Goal: Use online tool/utility: Utilize a website feature to perform a specific function

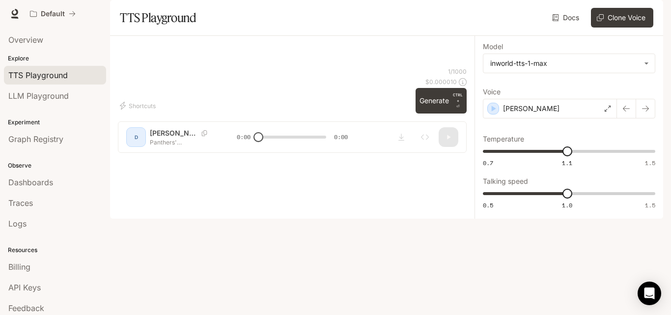
click at [185, 67] on div "* ​" at bounding box center [292, 56] width 349 height 24
click at [248, 67] on div "* ​" at bounding box center [292, 56] width 349 height 24
click at [235, 67] on div "* ​" at bounding box center [292, 56] width 349 height 24
click at [226, 67] on div "* ​" at bounding box center [292, 56] width 349 height 24
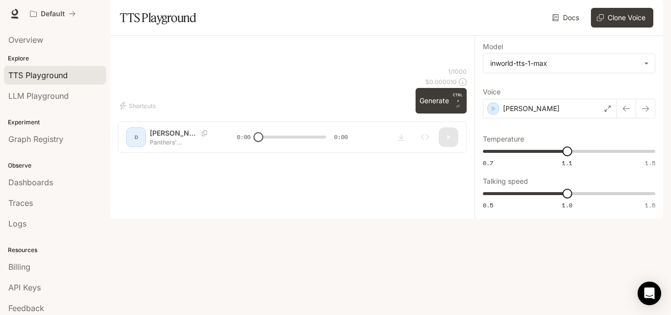
scroll to position [26, 0]
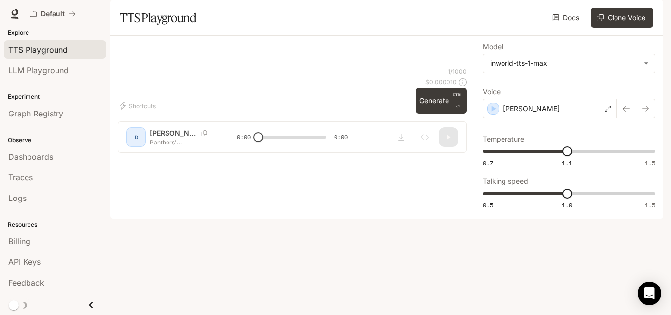
click at [290, 67] on div "* ​" at bounding box center [292, 56] width 349 height 24
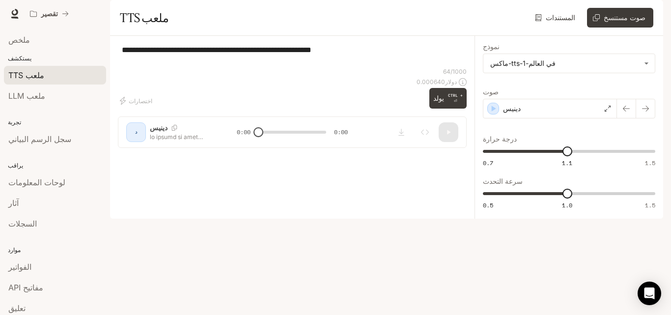
click at [317, 67] on div "* ​" at bounding box center [292, 56] width 349 height 24
click at [273, 67] on div "* ​" at bounding box center [292, 56] width 349 height 24
click at [180, 67] on div "* ​" at bounding box center [292, 56] width 349 height 24
click at [206, 67] on div "* ​" at bounding box center [292, 56] width 349 height 24
click at [405, 109] on div "اختصارات" at bounding box center [265, 101] width 295 height 16
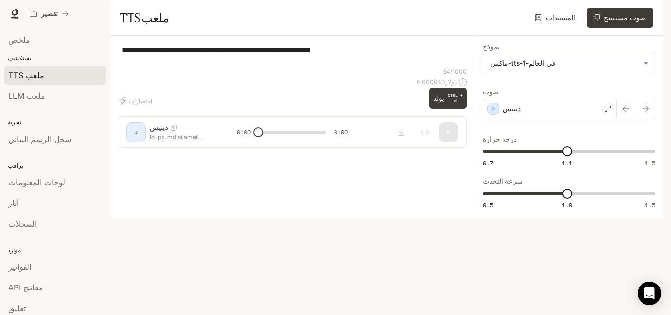
drag, startPoint x: 287, startPoint y: 155, endPoint x: 232, endPoint y: 151, distance: 55.2
click at [232, 67] on div "* ​" at bounding box center [292, 56] width 349 height 24
drag, startPoint x: 232, startPoint y: 151, endPoint x: 220, endPoint y: 146, distance: 13.4
click at [220, 67] on div "* ​" at bounding box center [292, 56] width 349 height 24
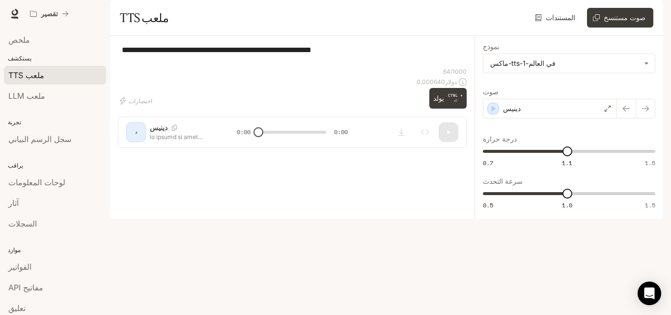
click at [219, 67] on div "* ​" at bounding box center [292, 56] width 349 height 24
drag, startPoint x: 219, startPoint y: 143, endPoint x: 199, endPoint y: 143, distance: 20.2
click at [199, 67] on div "* ​" at bounding box center [292, 56] width 349 height 24
drag, startPoint x: 216, startPoint y: 150, endPoint x: 282, endPoint y: 108, distance: 78.2
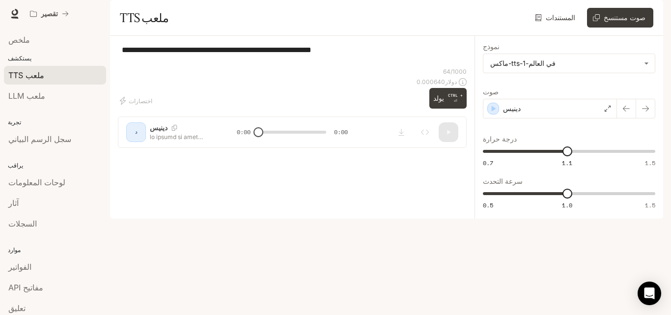
click at [278, 67] on div "* ​" at bounding box center [292, 56] width 349 height 24
click at [282, 67] on div "* ​" at bounding box center [292, 56] width 349 height 24
drag, startPoint x: 320, startPoint y: 156, endPoint x: 292, endPoint y: 159, distance: 28.1
click at [292, 67] on div "* ​" at bounding box center [292, 56] width 349 height 24
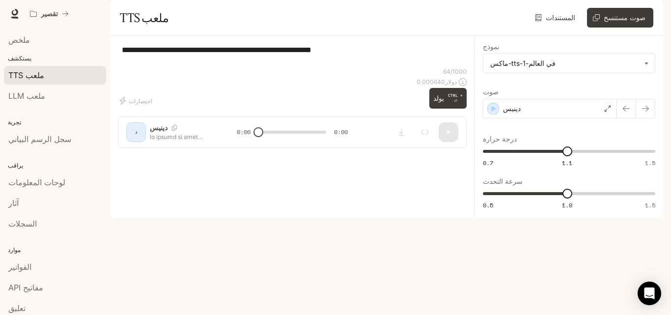
drag, startPoint x: 292, startPoint y: 159, endPoint x: 267, endPoint y: 153, distance: 25.2
click at [267, 67] on div "* ​" at bounding box center [292, 56] width 349 height 24
click at [38, 97] on font "ملعب LLM" at bounding box center [26, 96] width 37 height 10
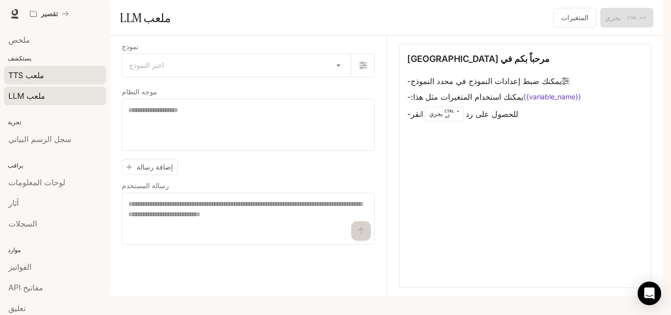
click at [53, 77] on div "ملعب TTS" at bounding box center [54, 75] width 93 height 12
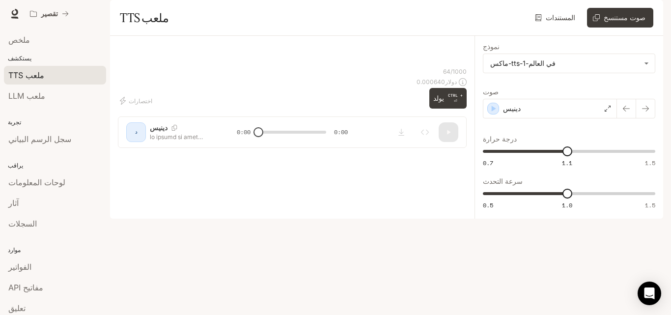
click at [221, 67] on div "* ​" at bounding box center [292, 56] width 349 height 24
drag, startPoint x: 226, startPoint y: 136, endPoint x: 217, endPoint y: 143, distance: 11.1
click at [218, 67] on div "* ​" at bounding box center [292, 56] width 349 height 24
drag, startPoint x: 323, startPoint y: 163, endPoint x: 278, endPoint y: 150, distance: 47.0
click at [278, 67] on div "* ​" at bounding box center [292, 56] width 349 height 24
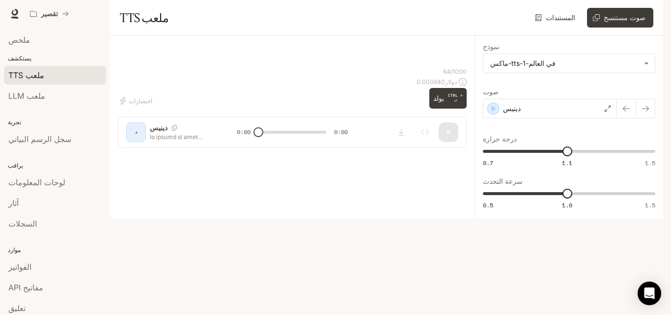
drag, startPoint x: 278, startPoint y: 149, endPoint x: 239, endPoint y: 149, distance: 38.3
click at [239, 67] on div "* ​" at bounding box center [292, 56] width 349 height 24
drag, startPoint x: 240, startPoint y: 148, endPoint x: 233, endPoint y: 159, distance: 12.4
click at [233, 67] on div "* ​" at bounding box center [292, 56] width 349 height 24
click at [291, 67] on div "* ​" at bounding box center [292, 56] width 349 height 24
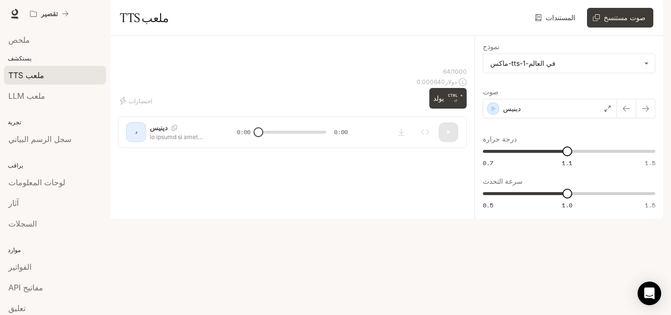
click at [282, 67] on div "* ​" at bounding box center [292, 56] width 349 height 24
click at [285, 67] on div "* ​" at bounding box center [292, 56] width 349 height 24
click at [14, 12] on icon at bounding box center [15, 14] width 10 height 10
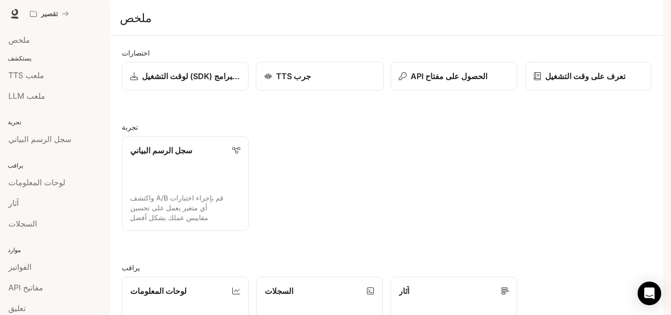
click at [298, 81] on font "جرب TTS" at bounding box center [293, 76] width 35 height 10
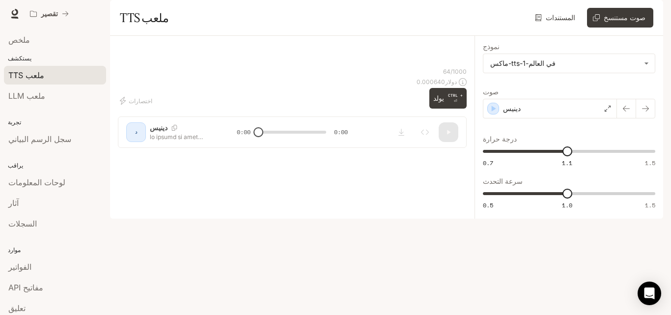
drag, startPoint x: 367, startPoint y: 84, endPoint x: 206, endPoint y: 90, distance: 160.8
paste textarea "**********"
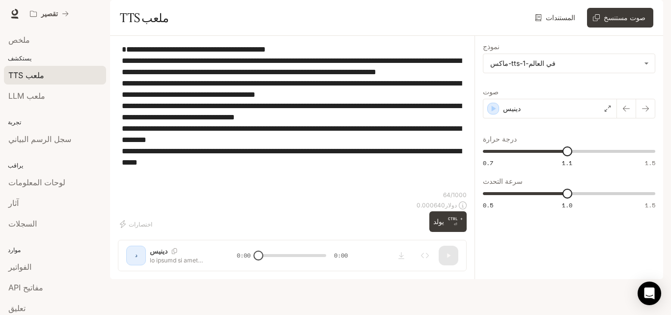
type textarea "**********"
click at [448, 231] on button "يولد CTRL + ⏎" at bounding box center [447, 221] width 37 height 20
drag, startPoint x: 269, startPoint y: 285, endPoint x: 239, endPoint y: 283, distance: 30.5
click at [240, 263] on div "0:00 0:42" at bounding box center [292, 255] width 111 height 15
click at [402, 259] on icon "تنزيل الصوت" at bounding box center [402, 256] width 8 height 8
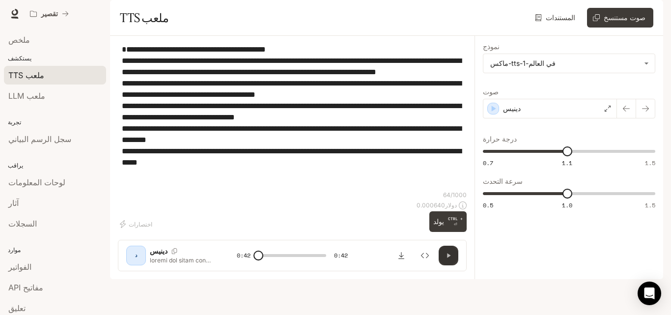
click at [447, 259] on icon "button" at bounding box center [449, 256] width 8 height 8
type input "*"
